Goal: Information Seeking & Learning: Learn about a topic

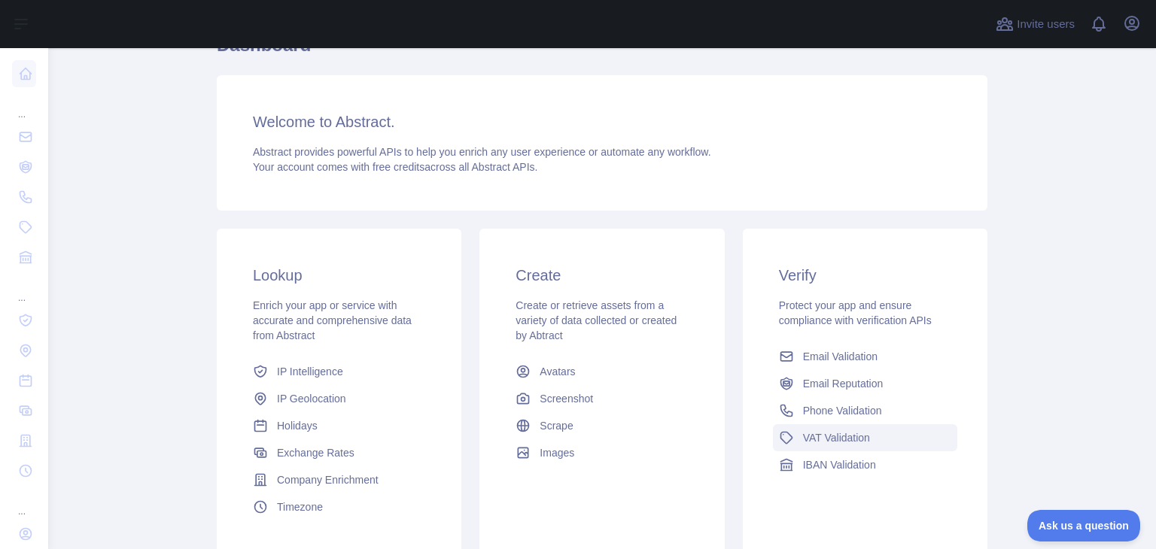
scroll to position [269, 0]
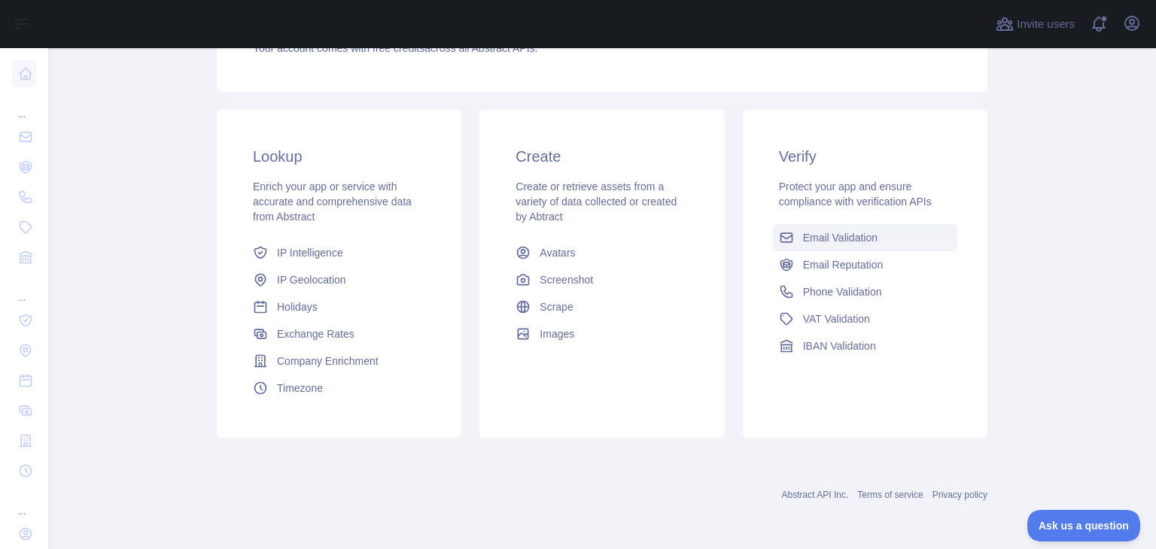
click at [822, 233] on span "Email Validation" at bounding box center [840, 237] width 74 height 15
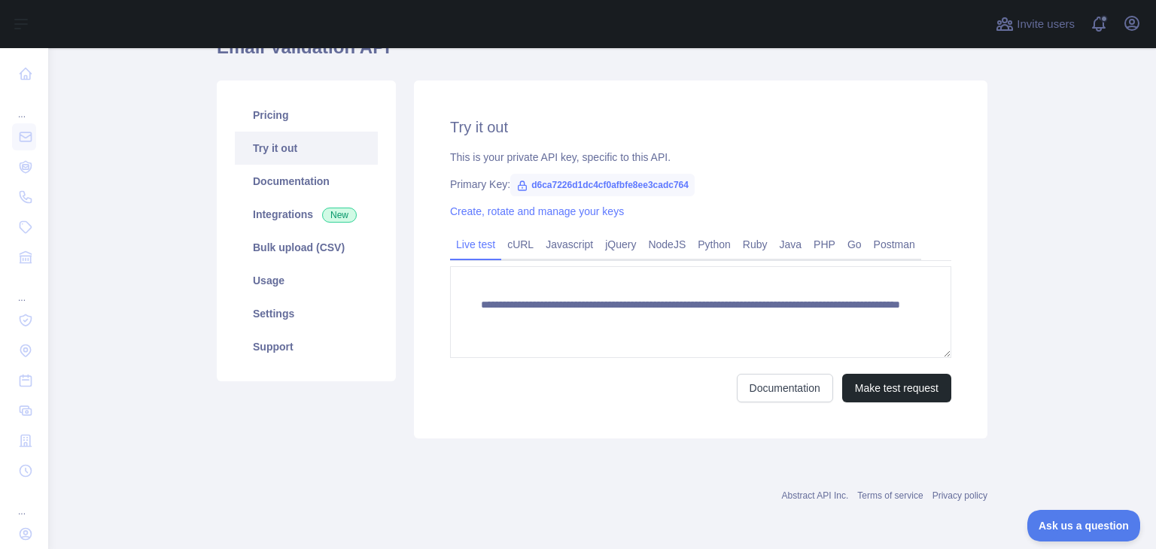
scroll to position [148, 0]
click at [299, 169] on link "Documentation" at bounding box center [306, 181] width 143 height 33
click at [269, 116] on link "Pricing" at bounding box center [306, 115] width 143 height 33
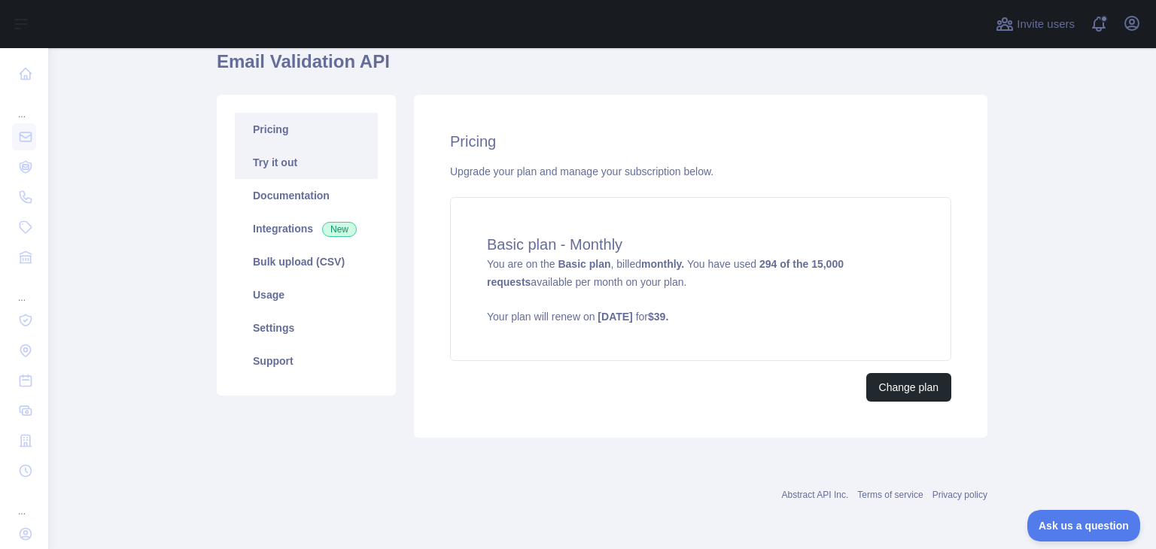
scroll to position [133, 0]
